Goal: Transaction & Acquisition: Purchase product/service

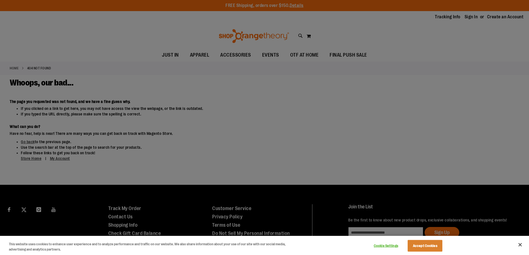
drag, startPoint x: 466, startPoint y: 7, endPoint x: 464, endPoint y: 73, distance: 66.4
click at [466, 7] on div at bounding box center [264, 127] width 529 height 255
click at [415, 248] on button "Accept Cookies" at bounding box center [425, 246] width 35 height 12
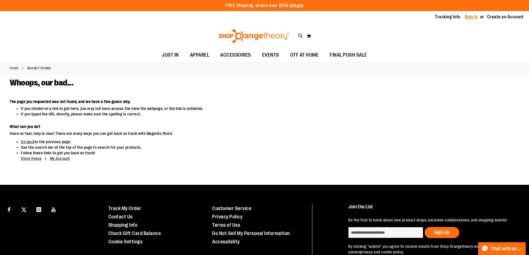
click at [466, 18] on link "Sign In" at bounding box center [471, 17] width 13 height 6
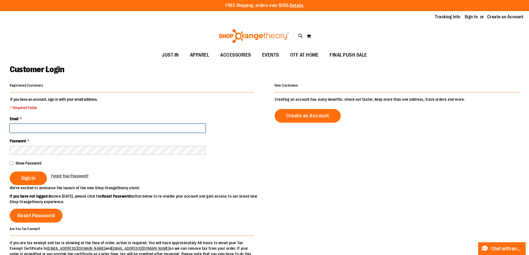
click at [99, 129] on input "Email *" at bounding box center [108, 128] width 196 height 9
type input "**********"
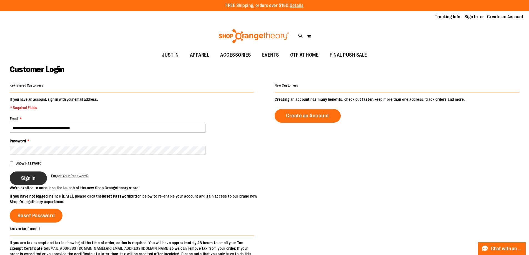
click at [28, 184] on button "Sign In" at bounding box center [28, 179] width 37 height 14
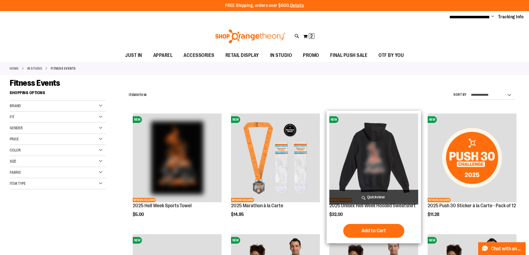
click at [371, 150] on img "product" at bounding box center [374, 158] width 89 height 89
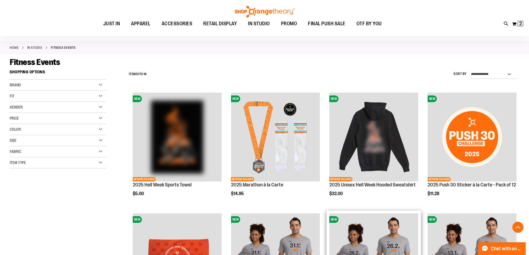
scroll to position [139, 0]
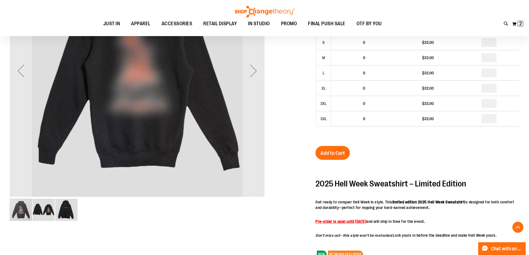
scroll to position [166, 0]
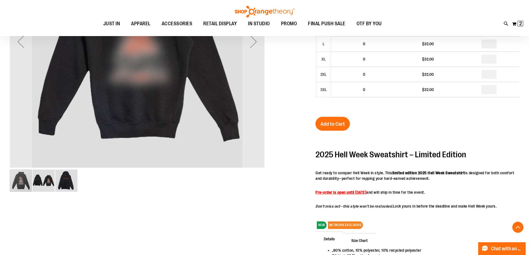
drag, startPoint x: 451, startPoint y: 193, endPoint x: 316, endPoint y: 192, distance: 135.0
click at [316, 192] on p "Pre-order is open until [DATE] and will ship in time for the event." at bounding box center [418, 193] width 204 height 6
